Goal: Check status: Check status

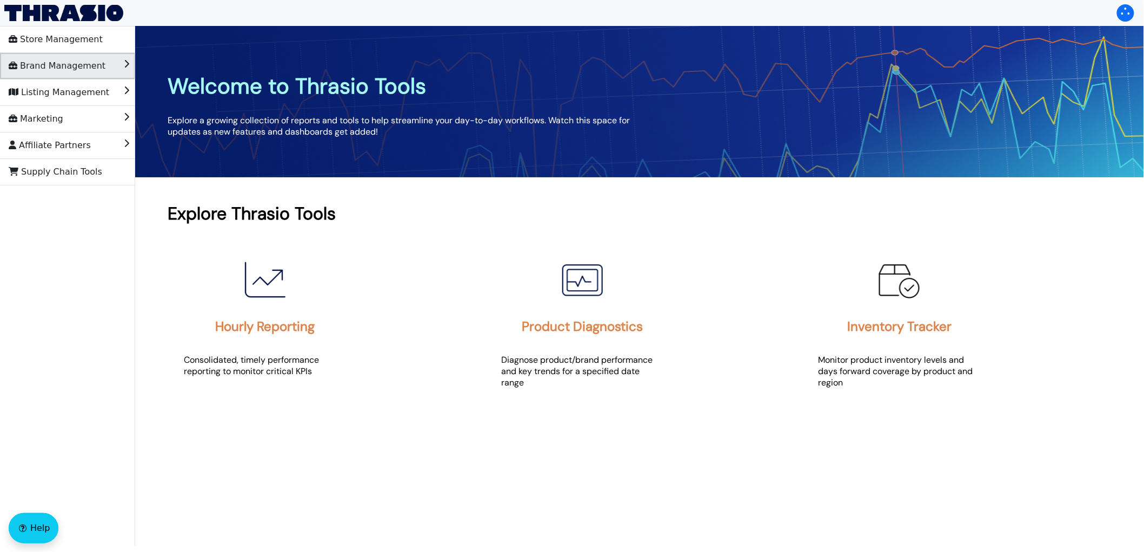
click at [58, 69] on span "Brand Management" at bounding box center [57, 65] width 97 height 17
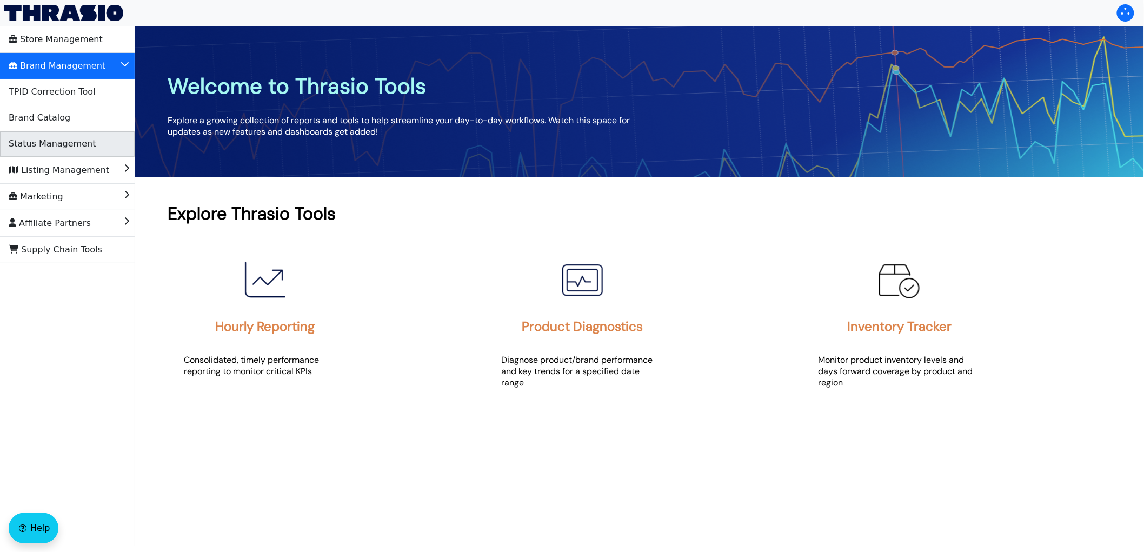
click at [58, 139] on span "Status Management" at bounding box center [52, 143] width 87 height 17
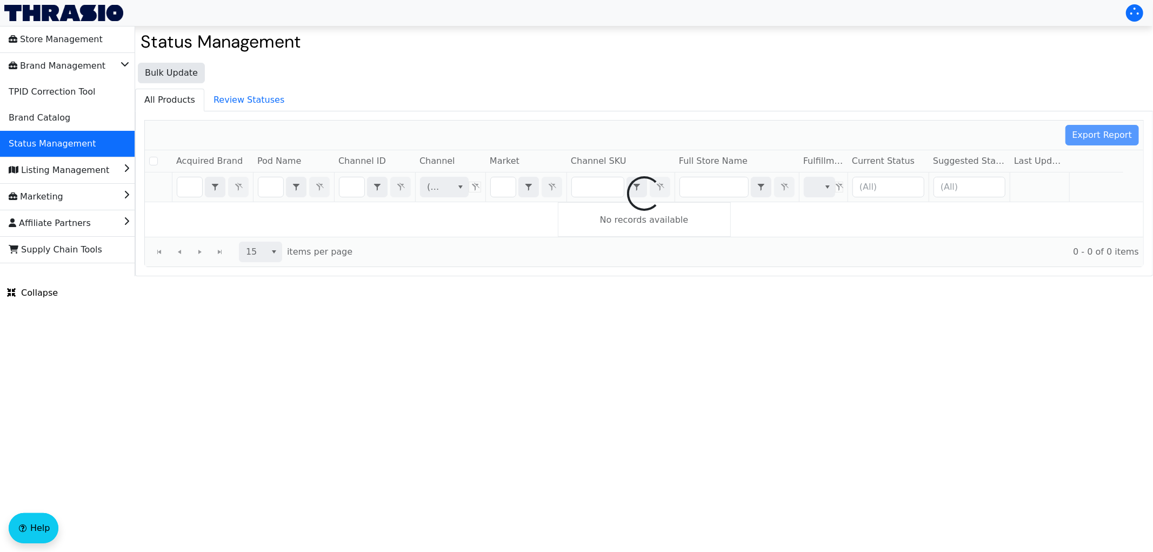
checkbox input "false"
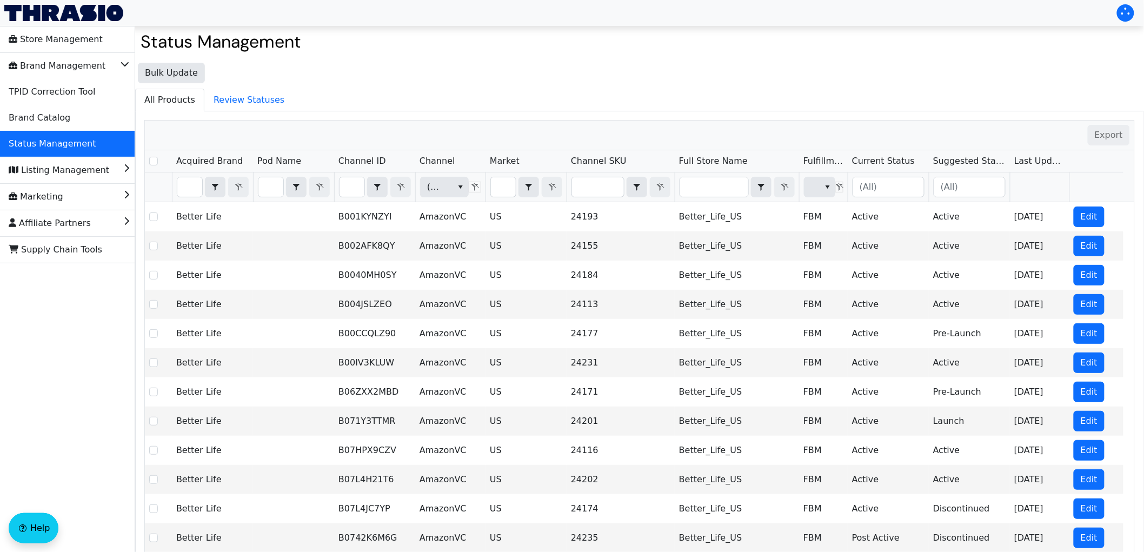
click at [336, 188] on th "Filter" at bounding box center [374, 187] width 81 height 30
click at [343, 187] on input "Filter" at bounding box center [351, 186] width 25 height 19
type input "B086ZY99JC"
checkbox input "true"
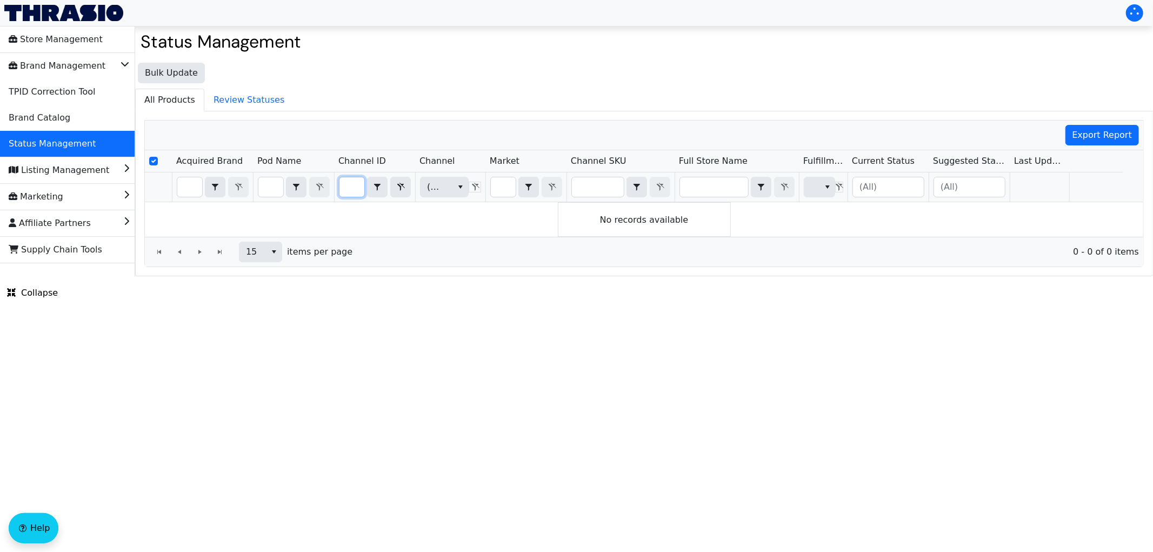
type input "B086ZY99JC"
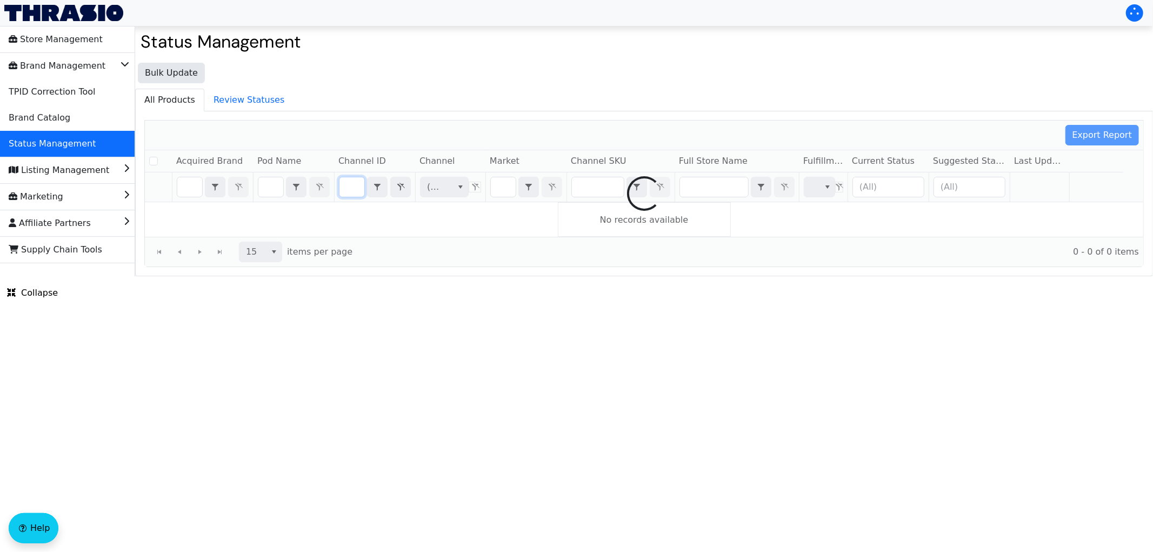
checkbox input "false"
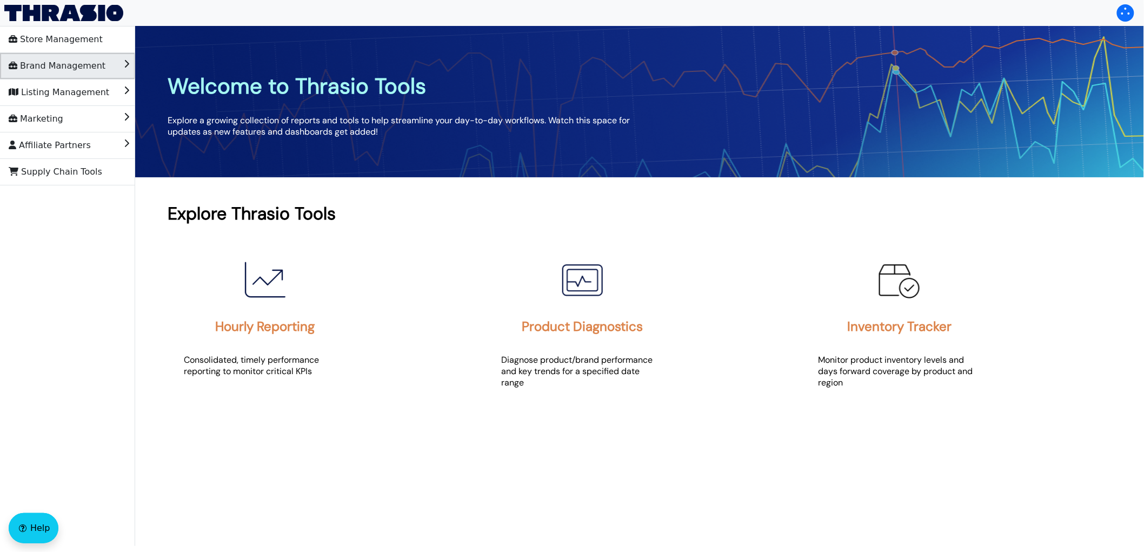
click at [101, 54] on li "Brand Management" at bounding box center [67, 66] width 135 height 26
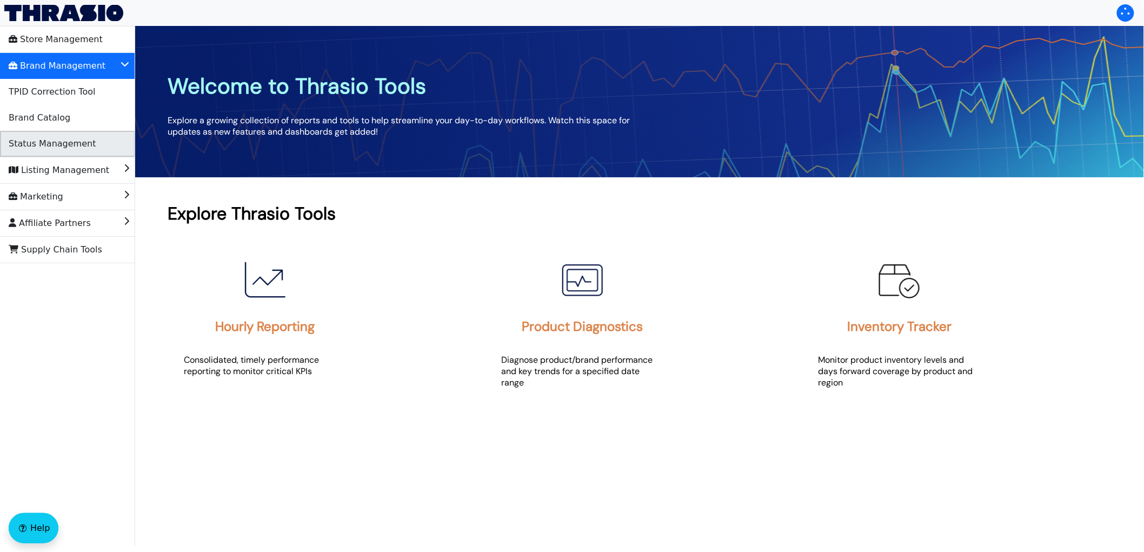
click at [72, 146] on span "Status Management" at bounding box center [52, 143] width 87 height 17
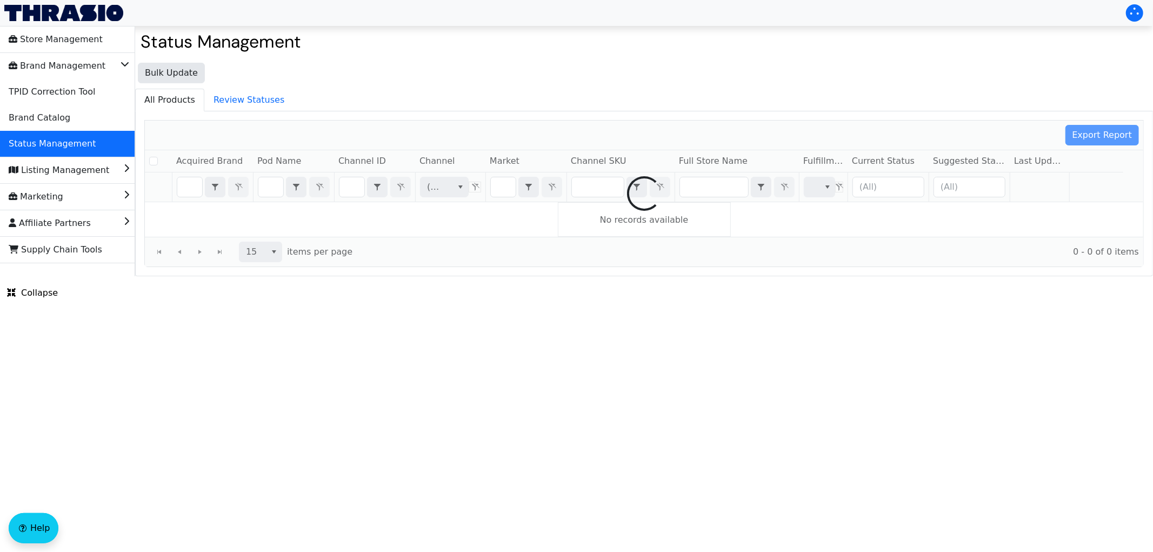
checkbox input "false"
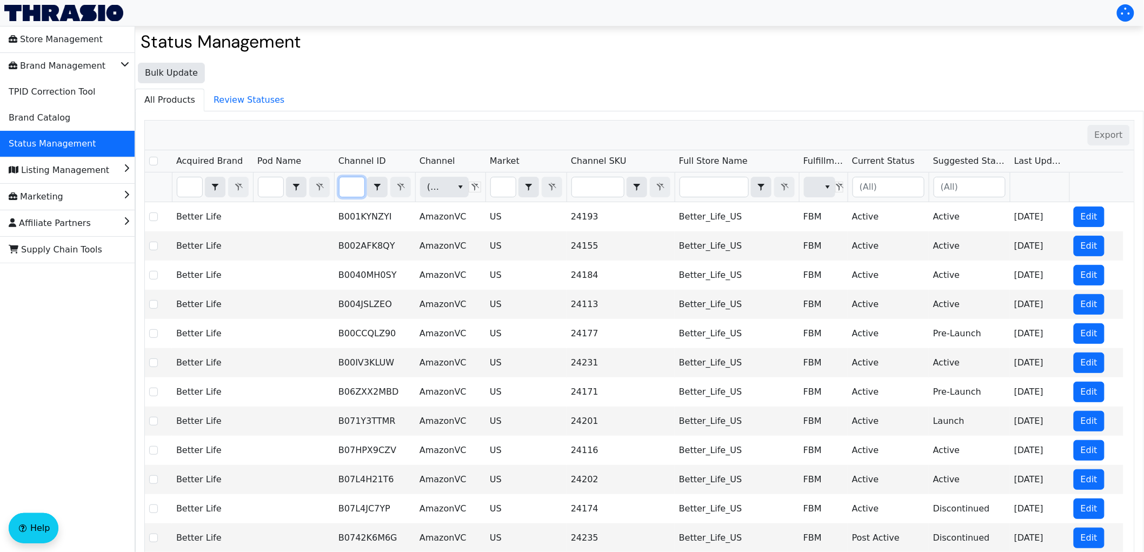
click at [352, 187] on input "Filter" at bounding box center [351, 186] width 25 height 19
type input "B086ZY99JC"
checkbox input "true"
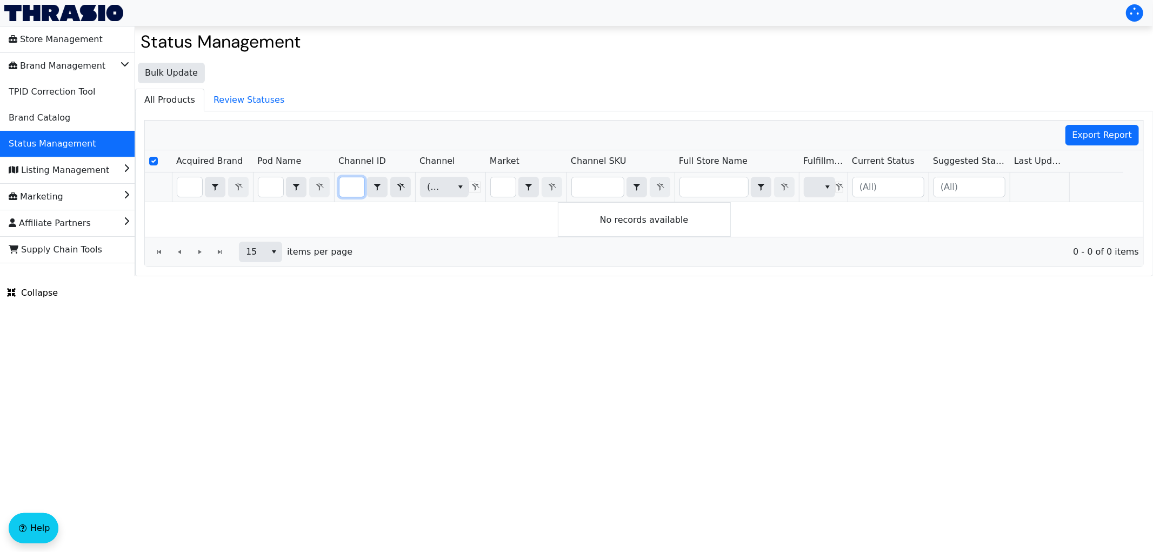
type input "B086ZY99JC"
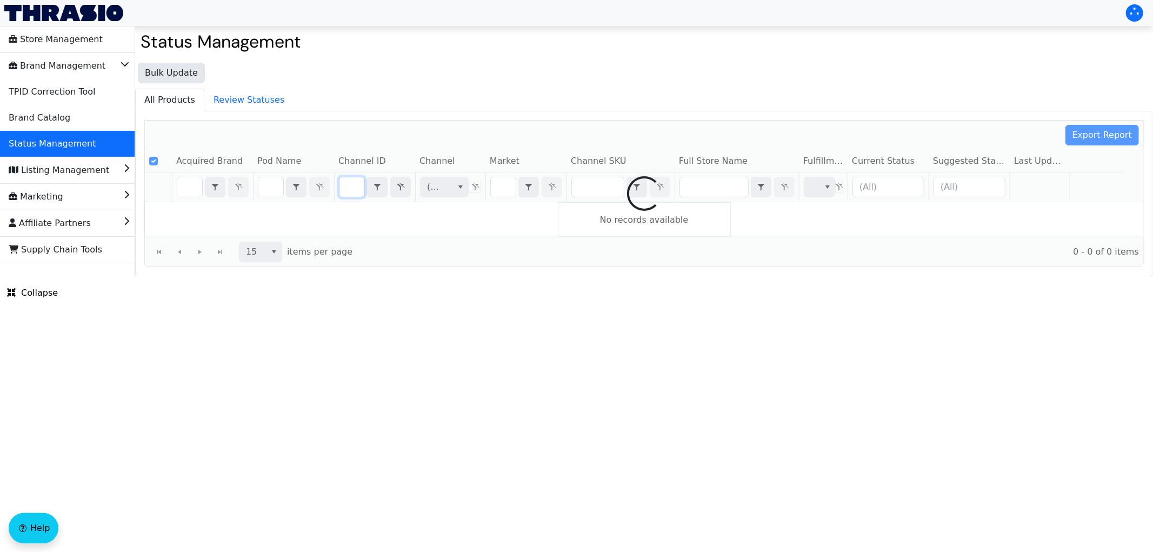
scroll to position [0, 34]
checkbox input "false"
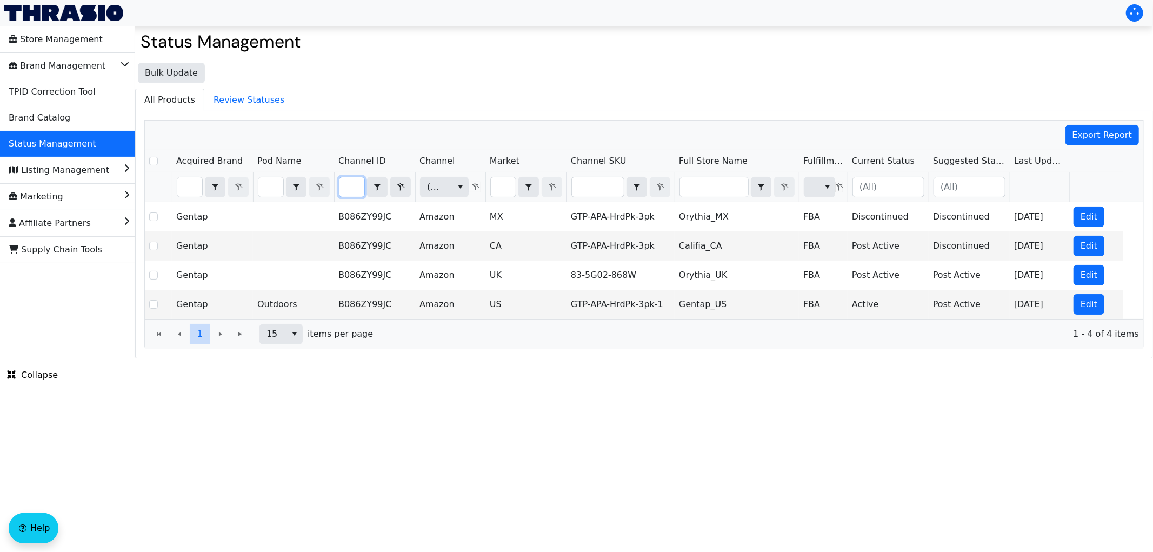
type input "B086ZY99JC"
